Goal: Task Accomplishment & Management: Manage account settings

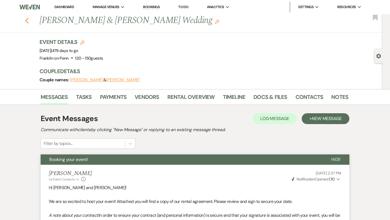
click at [26, 21] on use "button" at bounding box center [27, 21] width 4 height 6
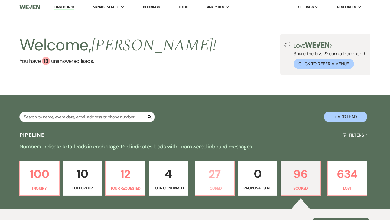
scroll to position [95, 0]
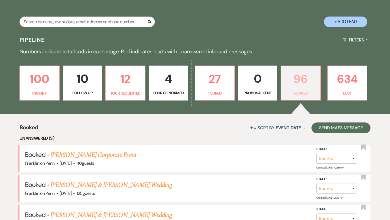
click at [301, 84] on p "96" at bounding box center [300, 79] width 32 height 18
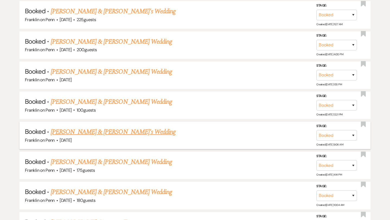
scroll to position [456, 0]
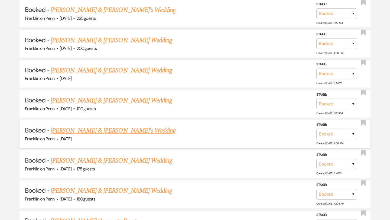
click at [111, 126] on link "[PERSON_NAME] & [PERSON_NAME]'s Wedding" at bounding box center [113, 131] width 125 height 10
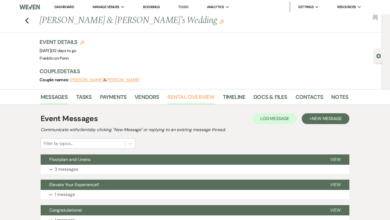
click at [191, 97] on link "Rental Overview" at bounding box center [190, 99] width 47 height 12
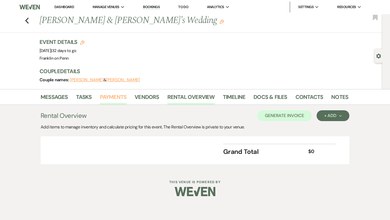
click at [123, 98] on link "Payments" at bounding box center [113, 99] width 27 height 12
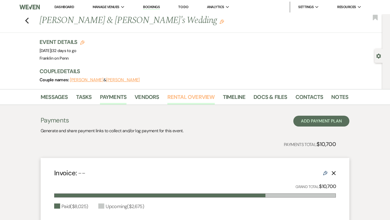
click at [189, 98] on link "Rental Overview" at bounding box center [190, 99] width 47 height 12
